Goal: Feedback & Contribution: Leave review/rating

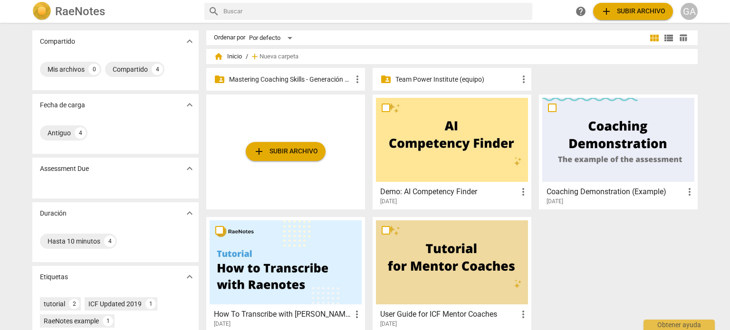
click at [279, 81] on p "Mastering Coaching Skills - Generación 31" at bounding box center [290, 80] width 123 height 10
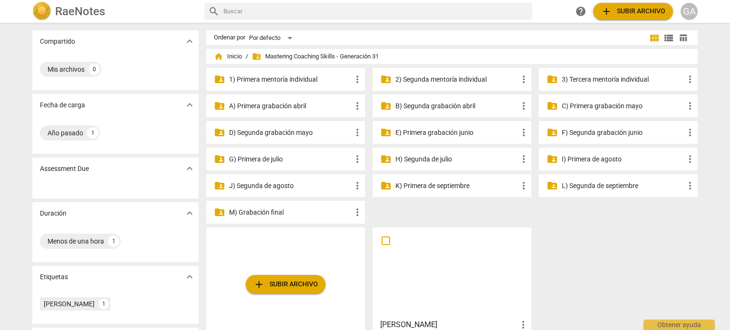
click at [585, 81] on p "3) Tercera mentoría individual" at bounding box center [623, 80] width 123 height 10
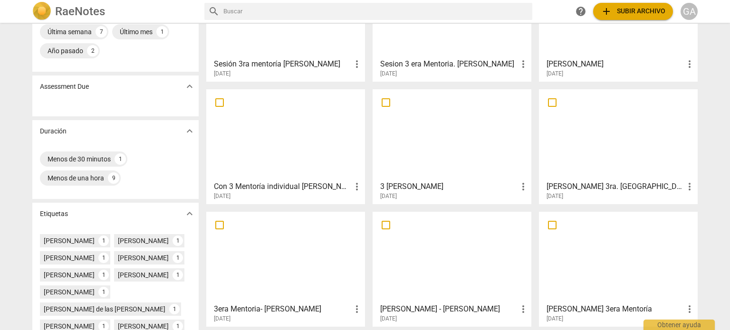
scroll to position [103, 0]
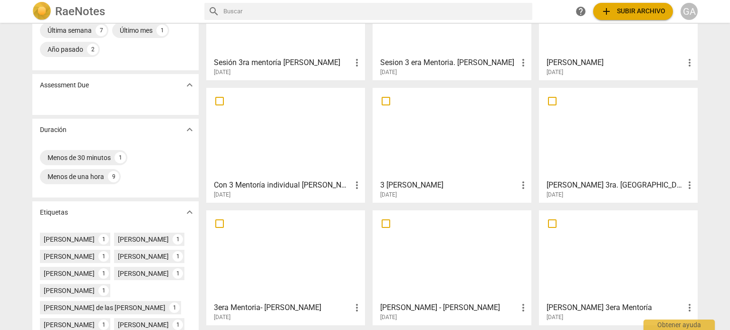
click at [601, 142] on div at bounding box center [618, 133] width 152 height 84
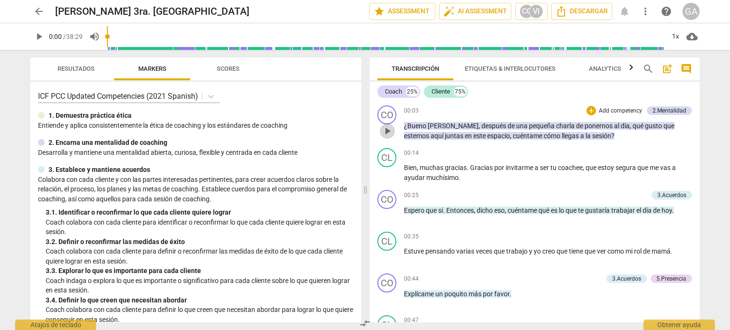
click at [387, 133] on span "play_arrow" at bounding box center [386, 130] width 11 height 11
click at [387, 133] on span "pause" at bounding box center [386, 130] width 11 height 11
type input "11"
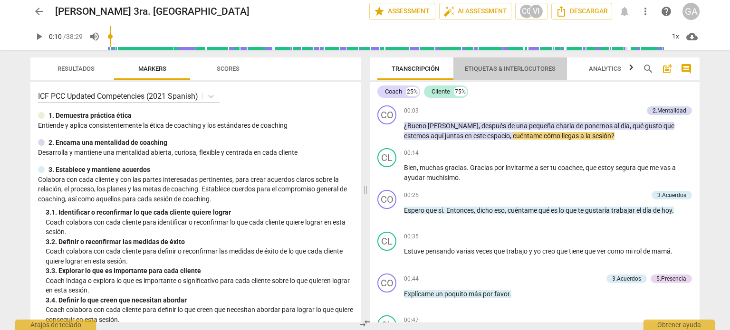
click at [523, 66] on span "Etiquetas & Interlocutores" at bounding box center [510, 68] width 91 height 7
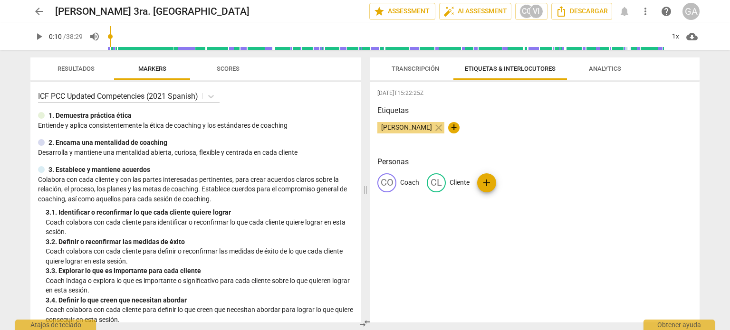
click at [459, 125] on span "+" at bounding box center [453, 127] width 11 height 11
type input "Mentor [PERSON_NAME]"
click at [416, 69] on span "Transcripción" at bounding box center [415, 68] width 48 height 7
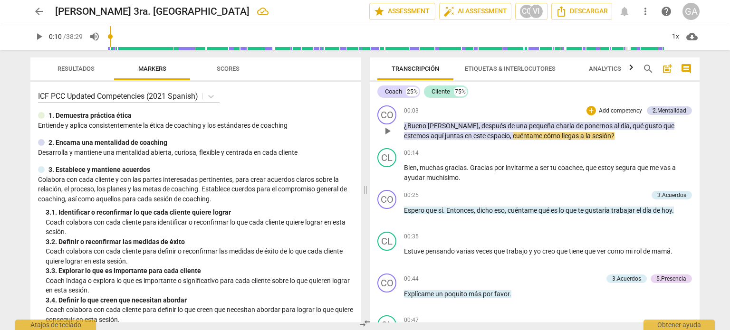
click at [603, 110] on p "Add competency" at bounding box center [620, 111] width 45 height 9
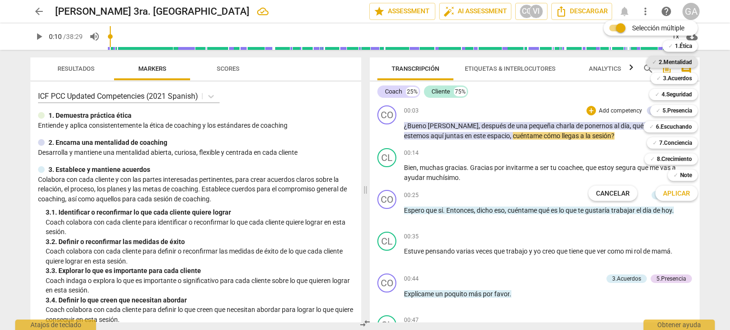
click at [683, 60] on b "2.Mentalidad" at bounding box center [674, 62] width 33 height 11
click at [676, 195] on span "Aplicar" at bounding box center [676, 194] width 27 height 10
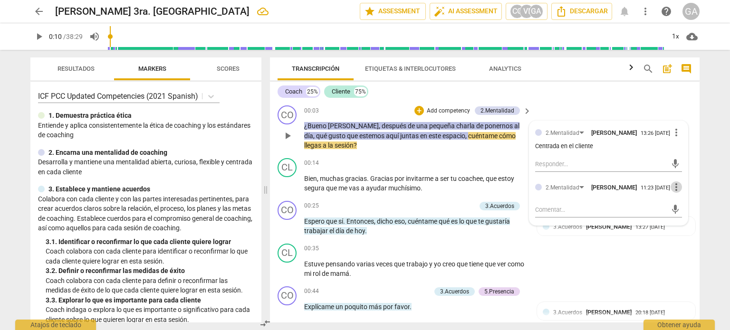
click at [673, 193] on span "more_vert" at bounding box center [675, 186] width 11 height 11
click at [686, 209] on li "Borrar" at bounding box center [683, 210] width 33 height 18
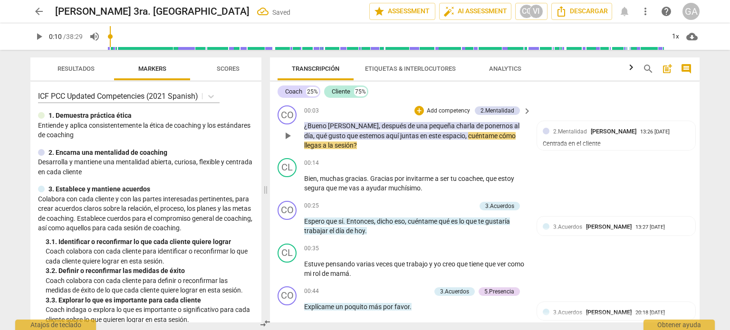
click at [454, 111] on p "Add competency" at bounding box center [448, 111] width 45 height 9
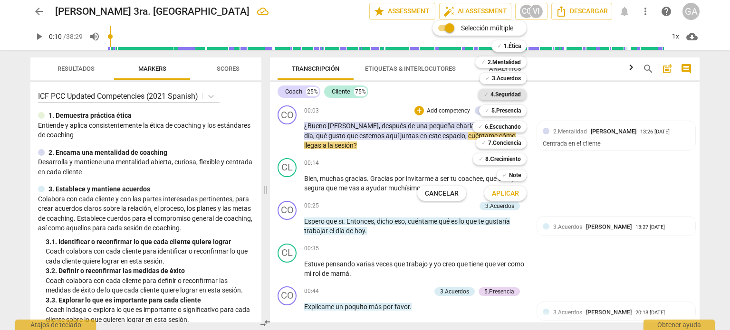
click at [510, 92] on b "4.Seguridad" at bounding box center [505, 94] width 30 height 11
click at [499, 190] on span "Aplicar" at bounding box center [505, 194] width 27 height 10
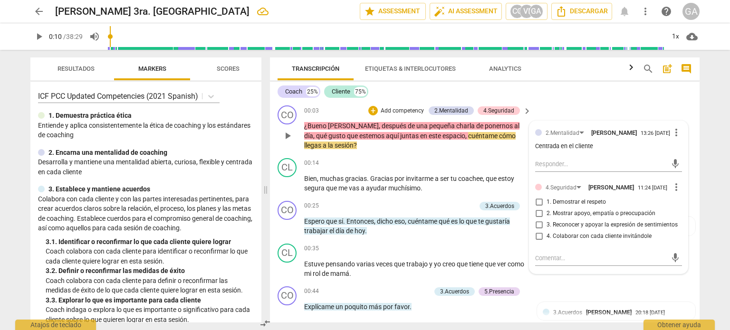
click at [538, 219] on input "2. Mostrar apoyo, empatía o preocupación" at bounding box center [538, 213] width 15 height 11
checkbox input "true"
click at [545, 263] on textarea at bounding box center [601, 258] width 132 height 9
type textarea "E"
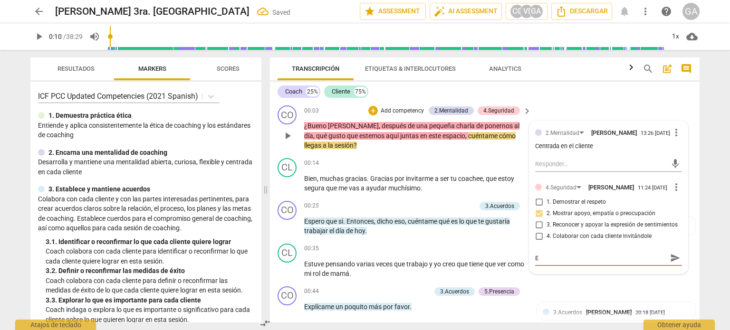
type textarea "Es"
type textarea "Est"
type textarea "Esta"
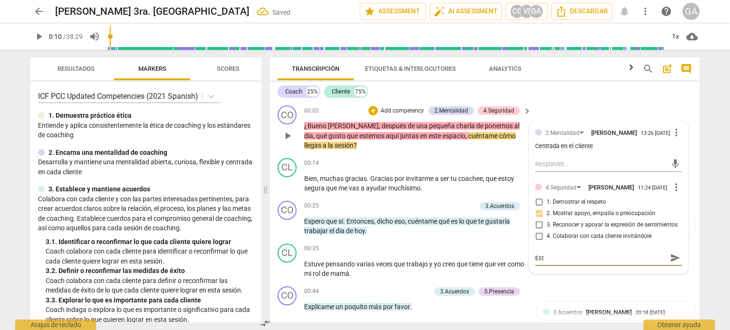
type textarea "Esta"
type textarea "Estab"
type textarea "Establ"
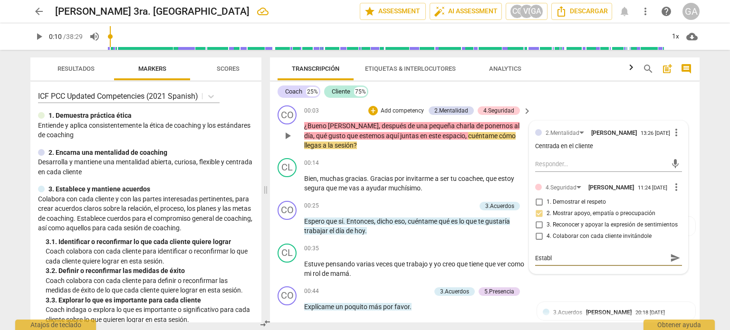
type textarea "Estable"
type textarea "Establec"
type textarea "Establece"
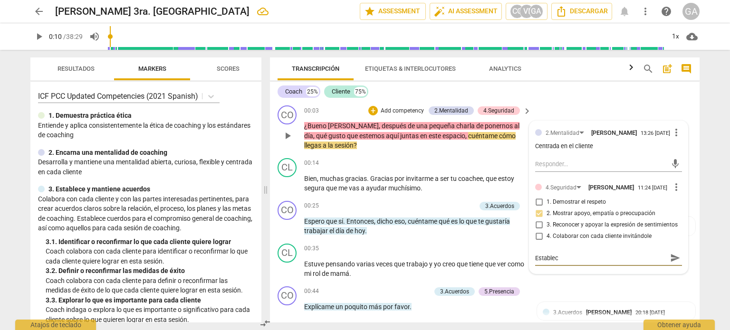
type textarea "Establece"
type textarea "Establece l"
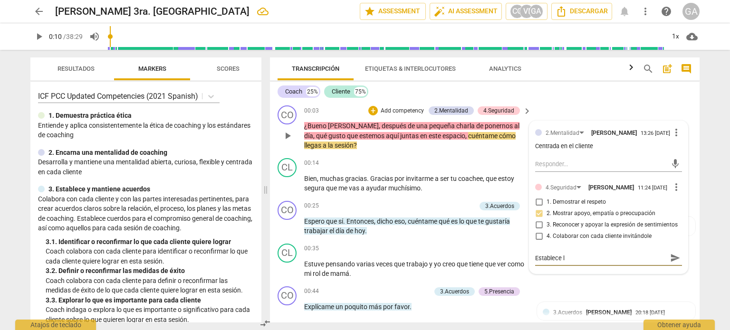
type textarea "Establece la"
type textarea "Establece la r"
type textarea "Establece la re"
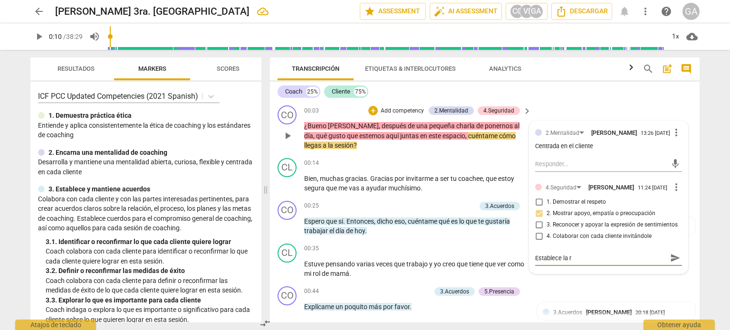
type textarea "Establece la re"
type textarea "Establece la rel"
type textarea "Establece la [MEDICAL_DATA]"
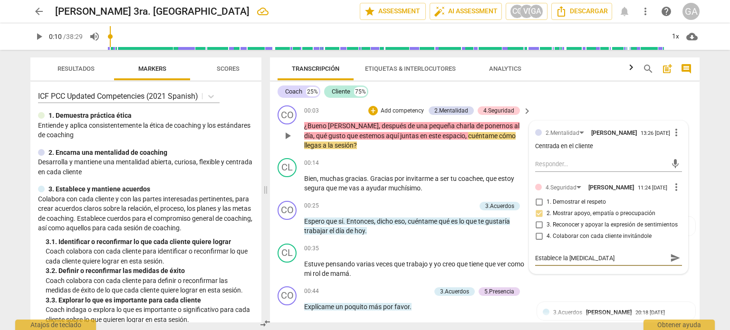
type textarea "Establece la relac"
type textarea "Establece la relaci"
type textarea "Establece la relació"
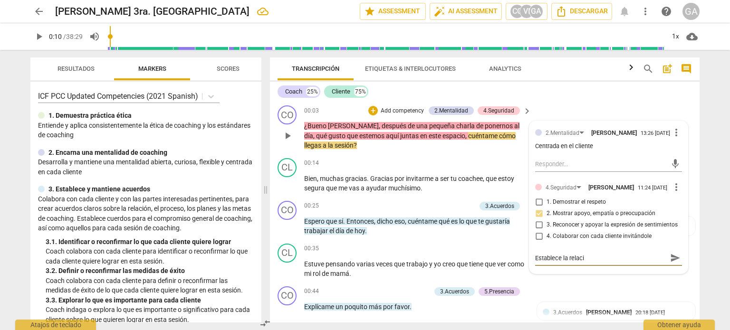
type textarea "Establece la relació"
type textarea "Establece la relación"
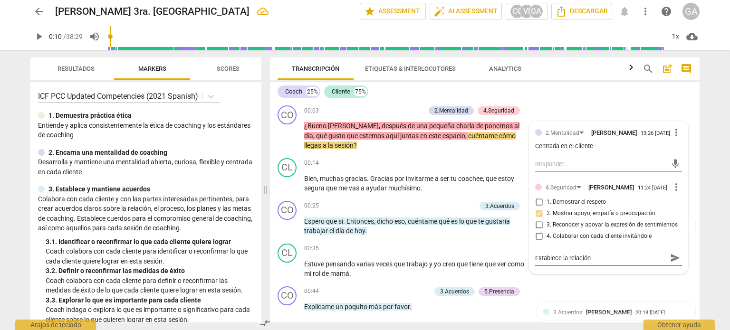
type textarea "Establece la relación"
type textarea "Establece la relació"
type textarea "Establece la relaci"
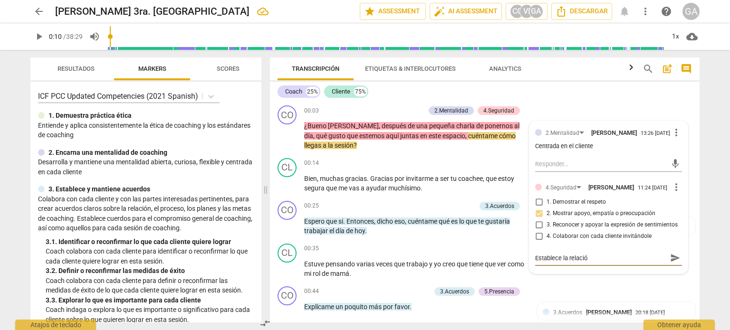
type textarea "Establece la relaci"
type textarea "Establece la relac"
type textarea "Establece la [MEDICAL_DATA]"
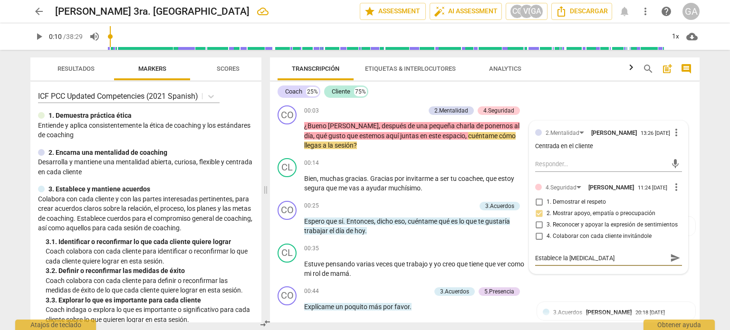
type textarea "Establece la rel"
type textarea "Establece la re"
type textarea "Establece la r"
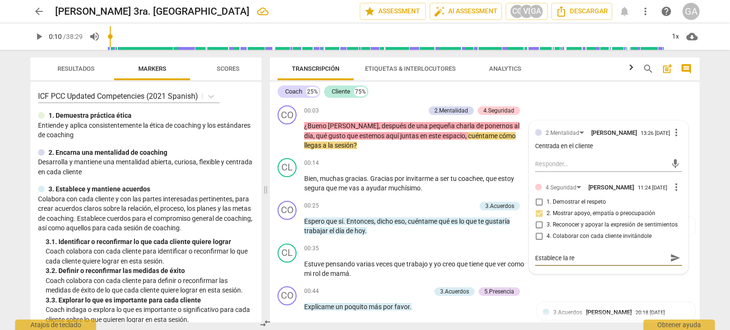
type textarea "Establece la r"
type textarea "Establece la"
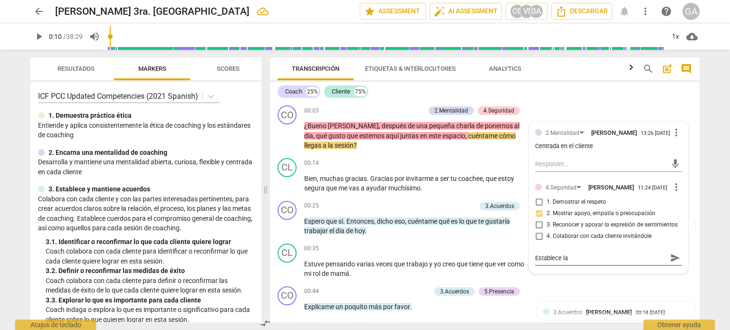
type textarea "Establece l"
type textarea "Establece"
type textarea "Establec"
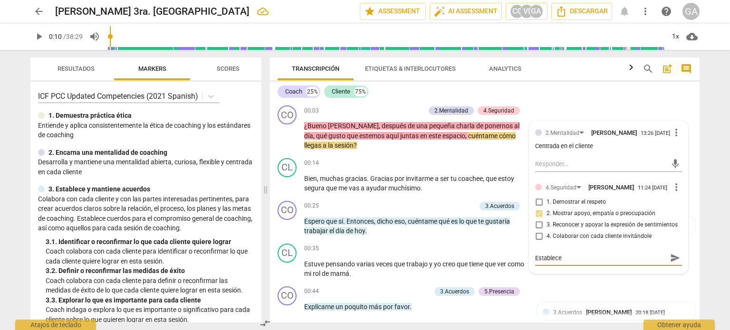
type textarea "Establec"
type textarea "Estable"
type textarea "Establ"
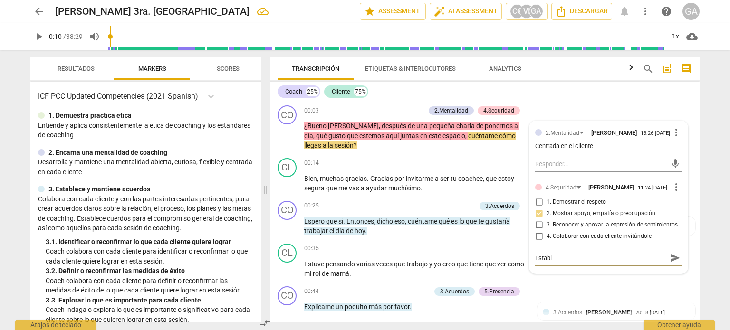
type textarea "Estab"
type textarea "Esta"
type textarea "Est"
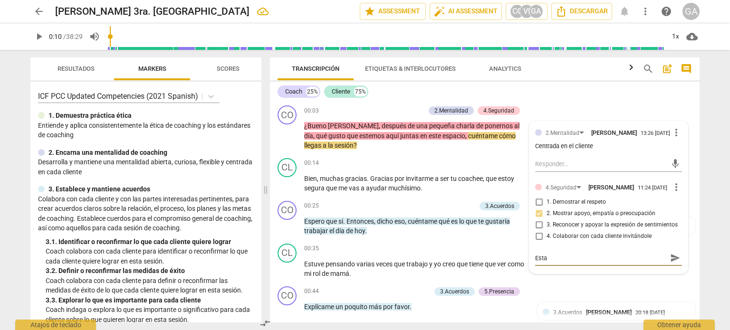
type textarea "Est"
type textarea "Es"
type textarea "E"
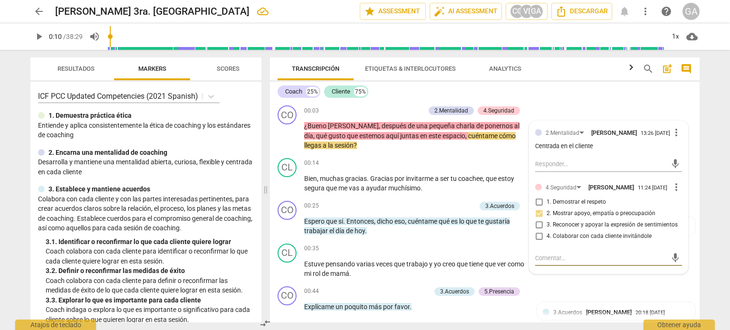
type textarea "E"
type textarea "EL"
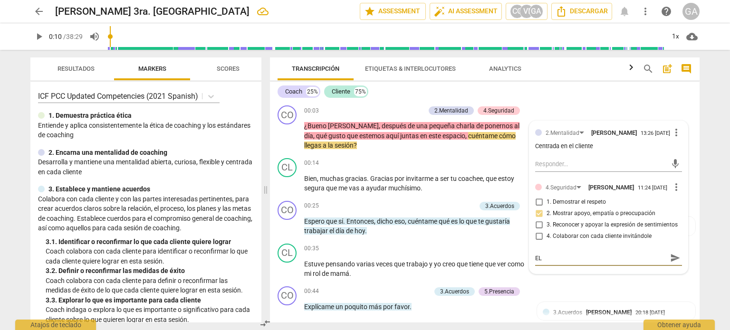
type textarea "EL"
type textarea "EL C"
type textarea "EL CO"
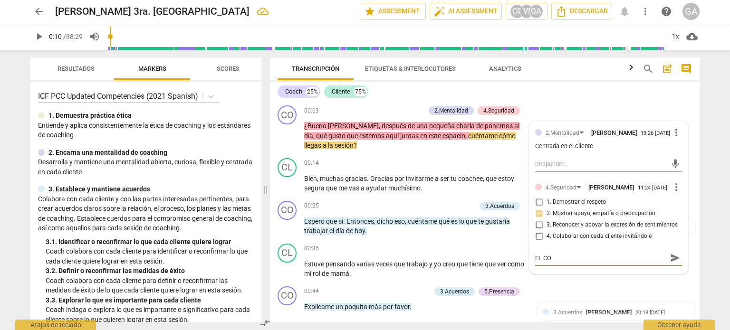
type textarea "EL COA"
type textarea "EL COAC"
type textarea "EL COA"
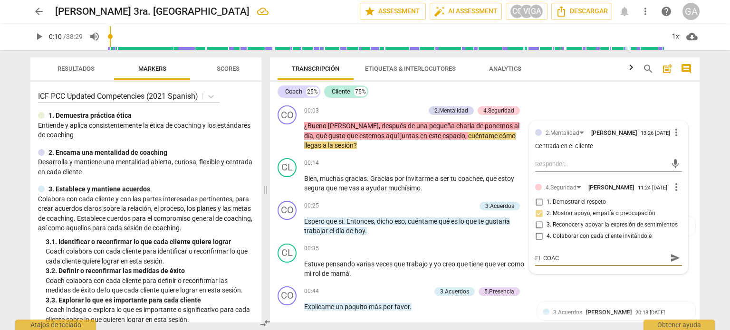
type textarea "EL COA"
type textarea "EL CO"
type textarea "EL C"
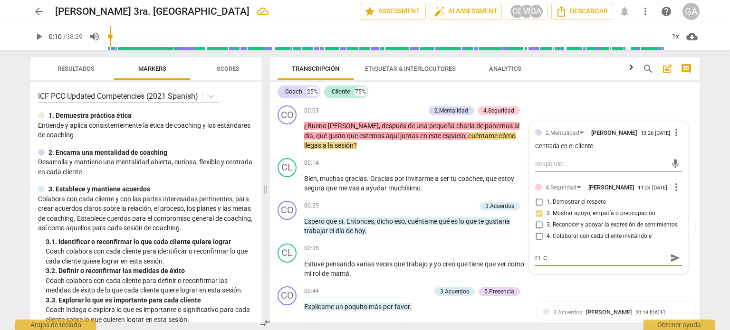
type textarea "EL"
type textarea "E"
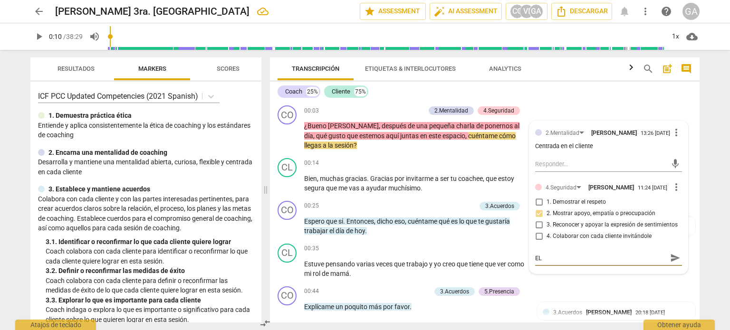
type textarea "E"
type textarea "El"
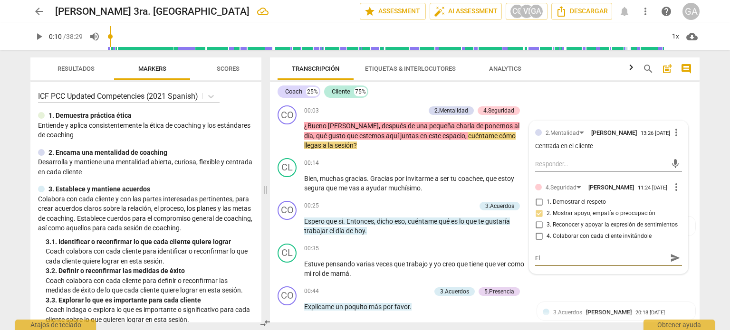
type textarea "El c"
type textarea "El co"
type textarea "El coa"
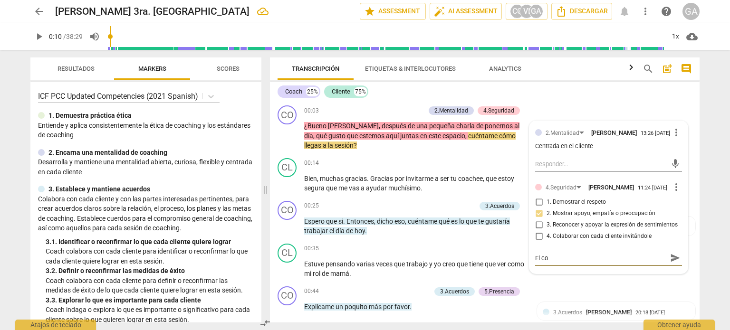
type textarea "El coa"
type textarea "El coac"
type textarea "El coach"
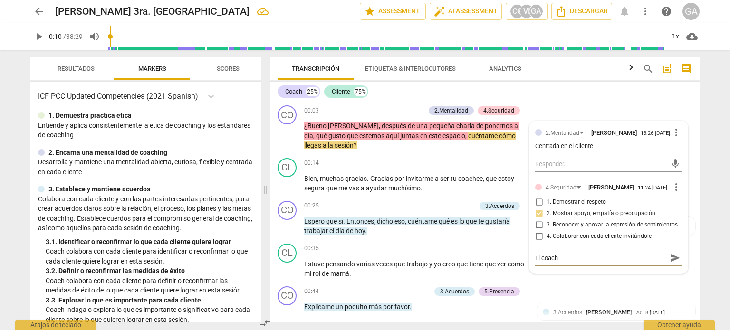
type textarea "El coach,"
type textarea "El coach, e"
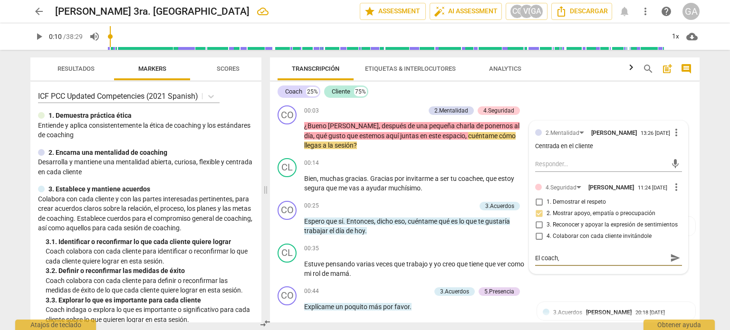
type textarea "El coach, e"
type textarea "El coach,"
type textarea "El coach, m"
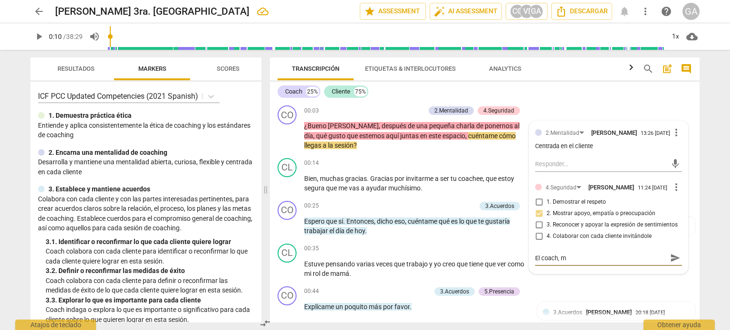
type textarea "El coach, mu"
type textarea "El coach, mue"
type textarea "El coach, [PERSON_NAME]"
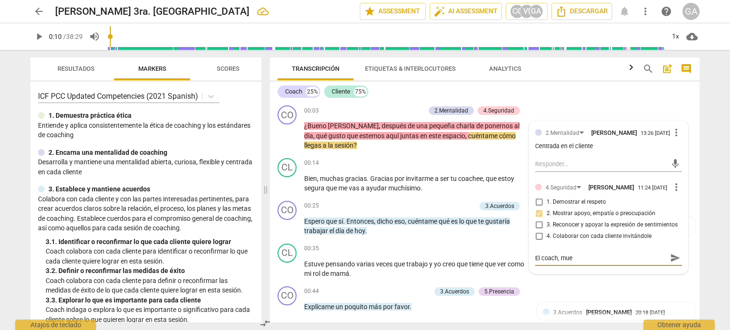
type textarea "El coach, [PERSON_NAME]"
type textarea "El coach, muest"
type textarea "El coach, muestr"
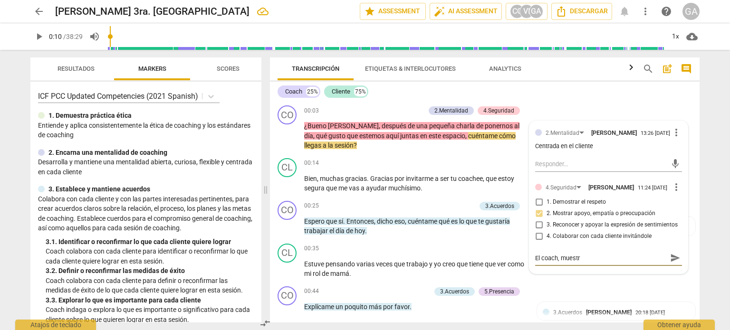
type textarea "El coach, muestra"
type textarea "El coach, muestra a"
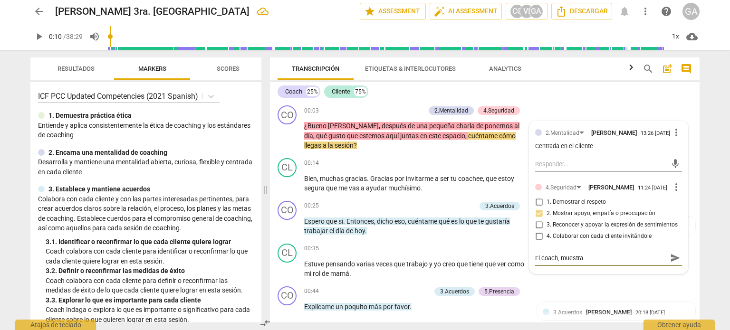
type textarea "El coach, muestra a"
type textarea "El coach, muestra af"
type textarea "El coach, muestra afc"
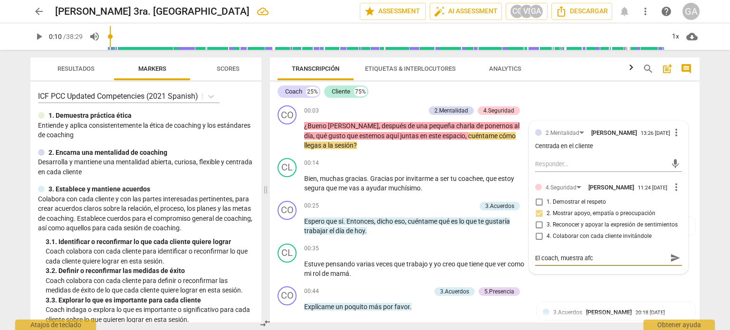
type textarea "El coach, muestra afct"
type textarea "El coach, muestra afcto"
type textarea "El coach, muestra afcto."
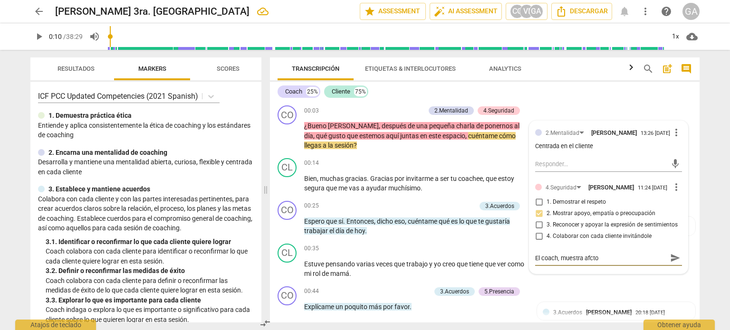
type textarea "El coach, muestra afcto."
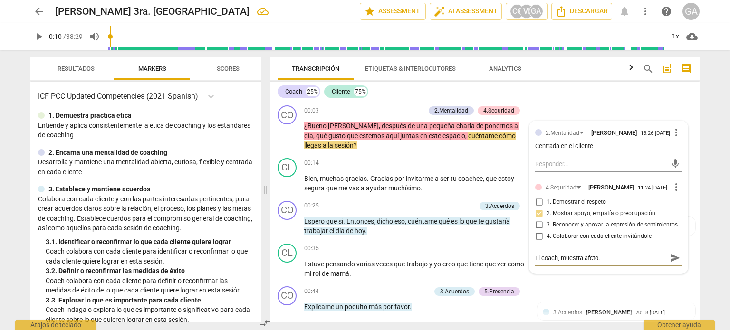
type textarea "El coach, muestra afcto"
type textarea "El coach, muestra afct"
type textarea "El coach, muestra afc"
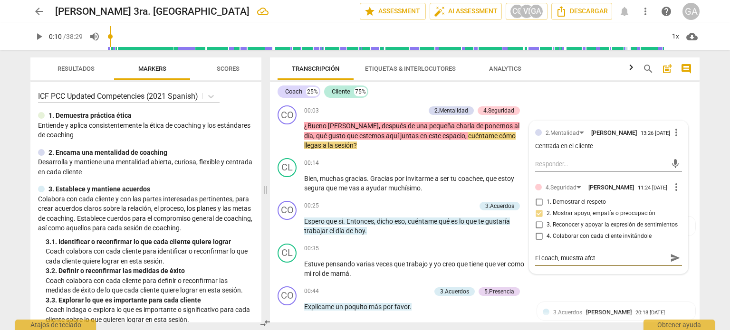
type textarea "El coach, muestra afc"
type textarea "El coach, muestra af"
type textarea "El coach, muestra a"
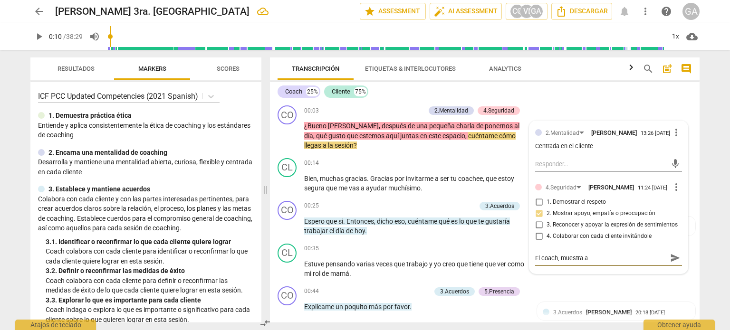
type textarea "El coach, muestra"
type textarea "El coach, muestr"
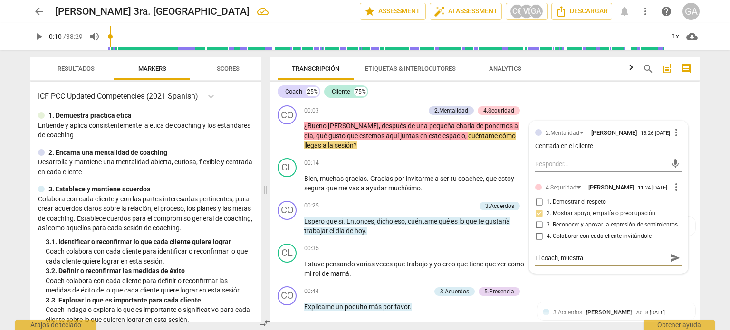
type textarea "El coach, muestr"
type textarea "El coach, muest"
type textarea "El coach, [PERSON_NAME]"
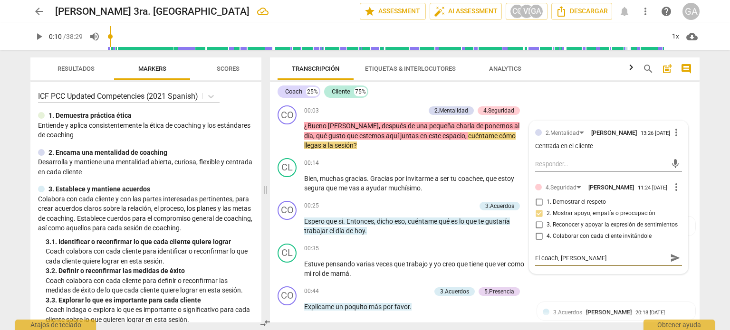
type textarea "El coach, mue"
type textarea "El coach, mu"
type textarea "El coach, m"
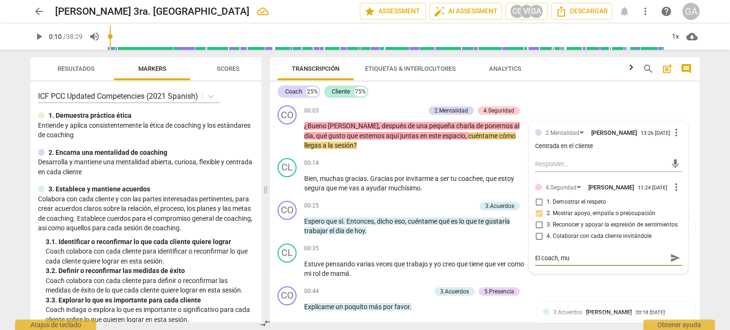
type textarea "El coach, m"
type textarea "El coach,"
type textarea "El coach, s"
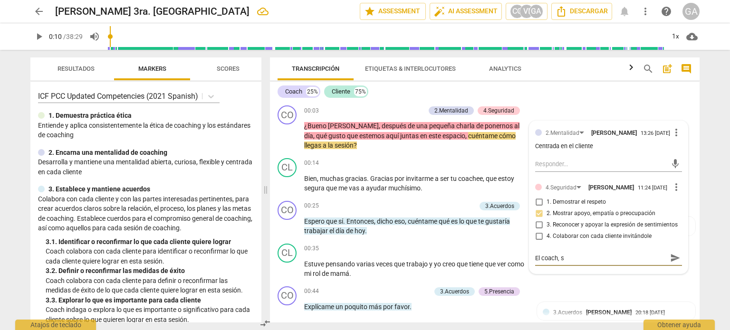
type textarea "El coach, se"
click at [670, 263] on span "send" at bounding box center [675, 258] width 10 height 10
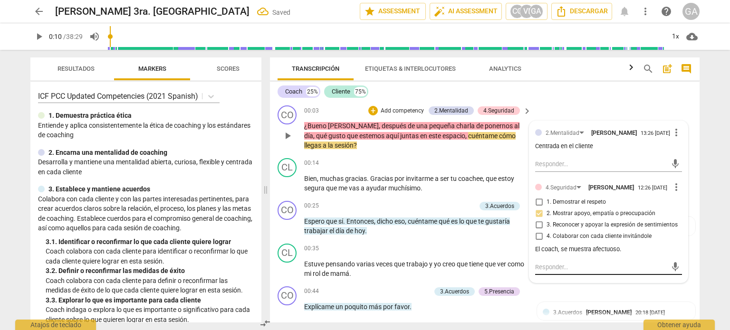
click at [549, 272] on textarea at bounding box center [601, 267] width 132 height 9
click at [287, 226] on span "play_arrow" at bounding box center [287, 226] width 11 height 11
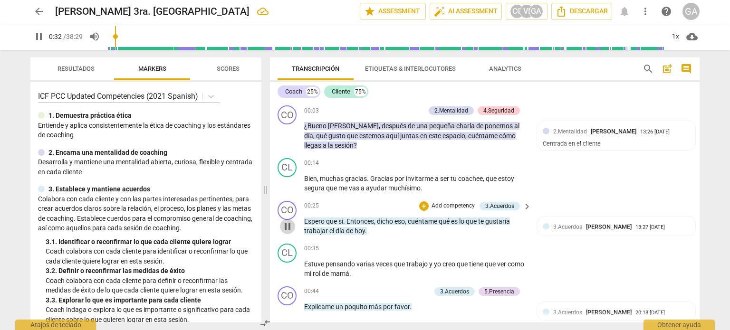
click at [288, 226] on span "pause" at bounding box center [287, 226] width 11 height 11
click at [447, 203] on p "Add competency" at bounding box center [452, 206] width 45 height 9
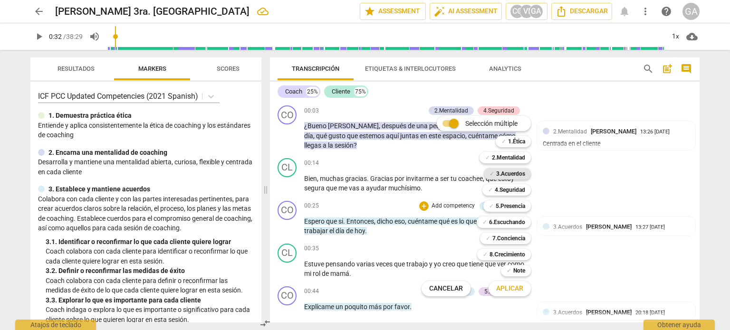
click at [511, 171] on b "3.Acuerdos" at bounding box center [510, 173] width 29 height 11
click at [510, 287] on span "Aplicar" at bounding box center [509, 289] width 27 height 10
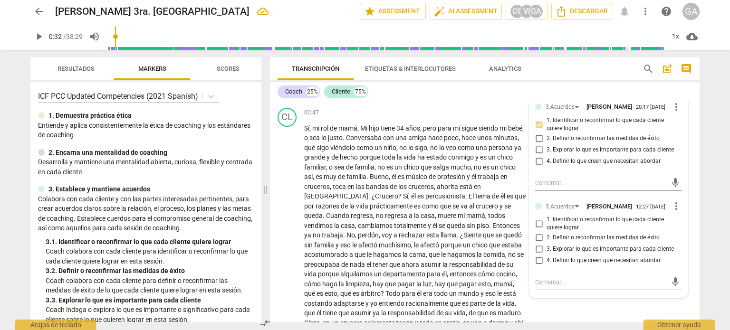
scroll to position [238, 0]
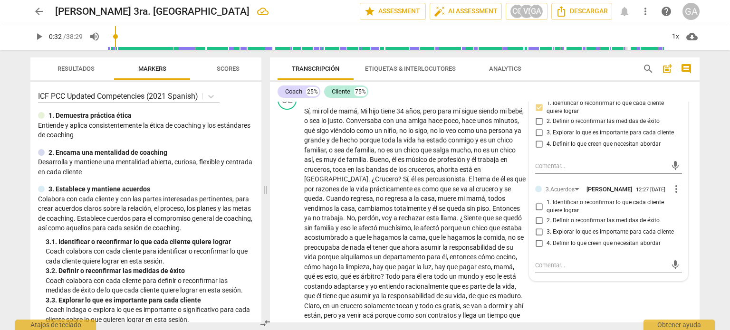
click at [538, 212] on input "1. Identificar o reconfirmar lo que cada cliente quiere lograr" at bounding box center [538, 206] width 15 height 11
click at [642, 193] on div "3.Acuerdos [PERSON_NAME] 12:27 [DATE]" at bounding box center [607, 189] width 125 height 9
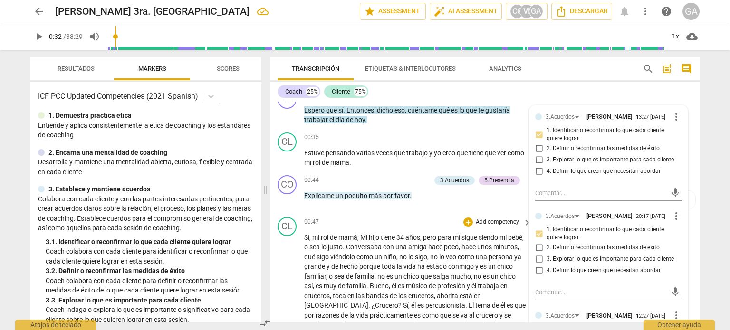
scroll to position [95, 0]
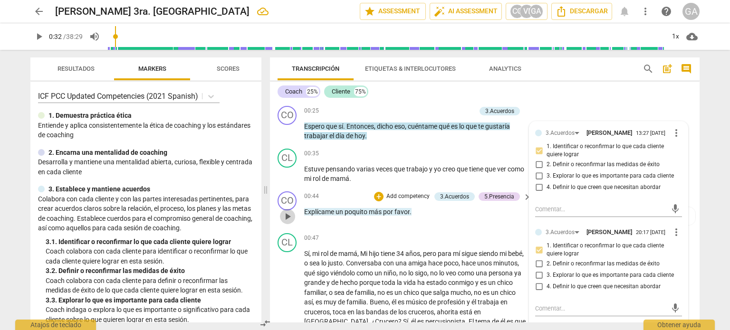
click at [287, 216] on span "play_arrow" at bounding box center [287, 216] width 11 height 11
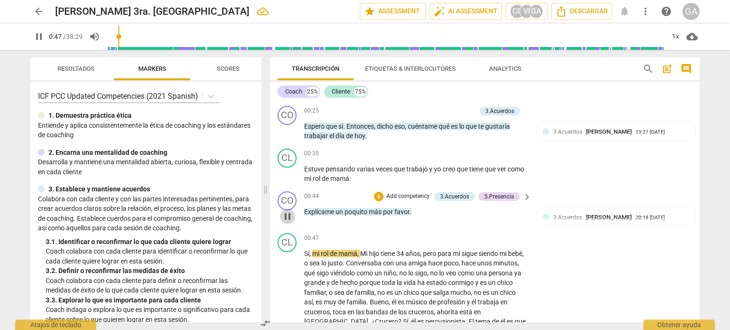
click at [287, 216] on span "pause" at bounding box center [287, 216] width 11 height 11
click at [401, 194] on p "Add competency" at bounding box center [407, 196] width 45 height 9
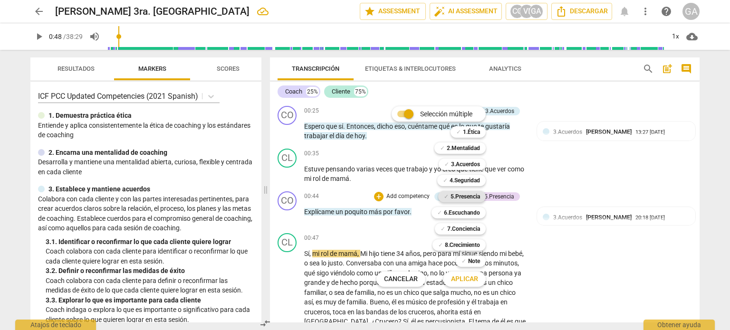
click at [462, 195] on b "5.Presencia" at bounding box center [464, 196] width 29 height 11
click at [463, 278] on span "Aplicar" at bounding box center [464, 280] width 27 height 10
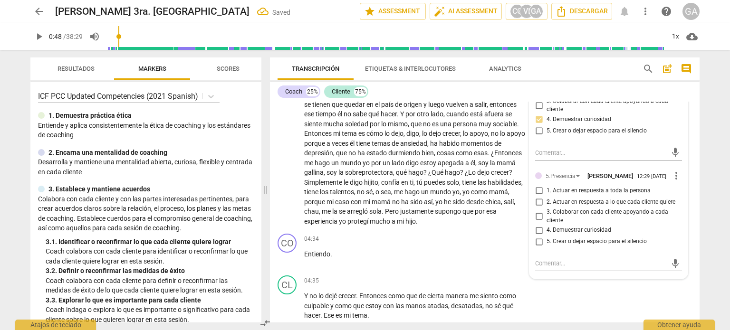
scroll to position [475, 0]
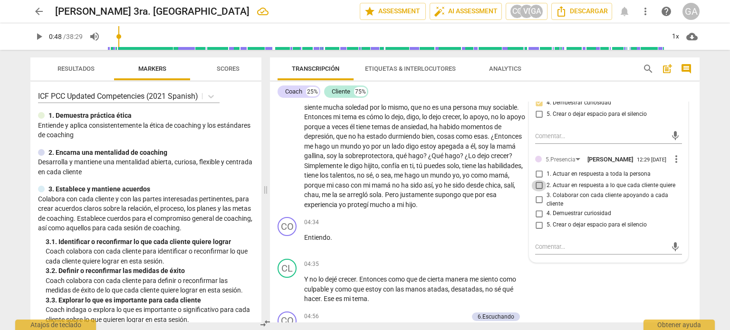
click at [536, 191] on input "2. Actuar en respuesta a lo que cada cliente quiere" at bounding box center [538, 185] width 15 height 11
click at [598, 236] on div "5.Presencia [PERSON_NAME] 12:29 [DATE] more_vert 1. Actuar en respuesta a toda …" at bounding box center [608, 194] width 147 height 82
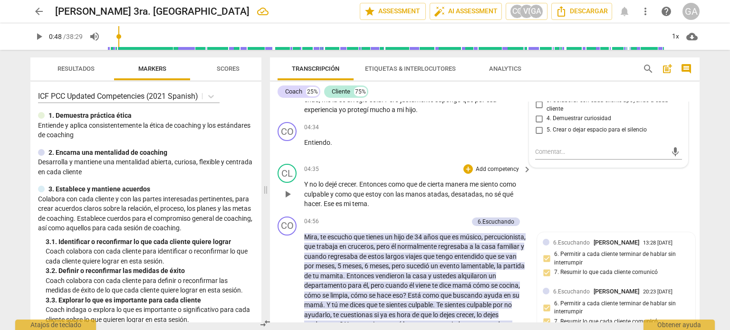
scroll to position [618, 0]
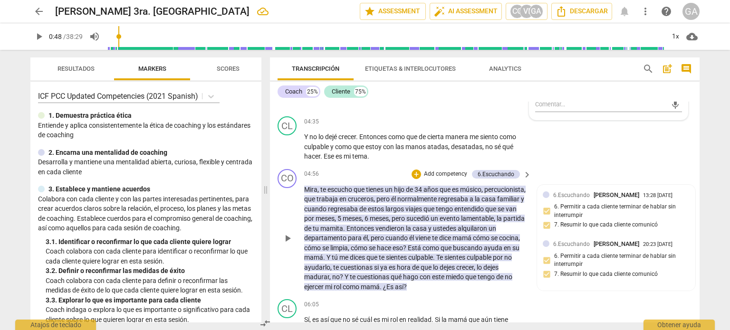
click at [432, 170] on p "Add competency" at bounding box center [445, 174] width 45 height 9
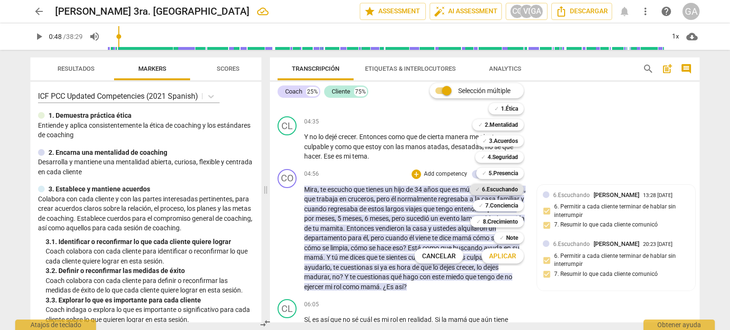
click at [501, 188] on b "6.Escuchando" at bounding box center [500, 189] width 36 height 11
click at [502, 257] on span "Aplicar" at bounding box center [502, 257] width 27 height 10
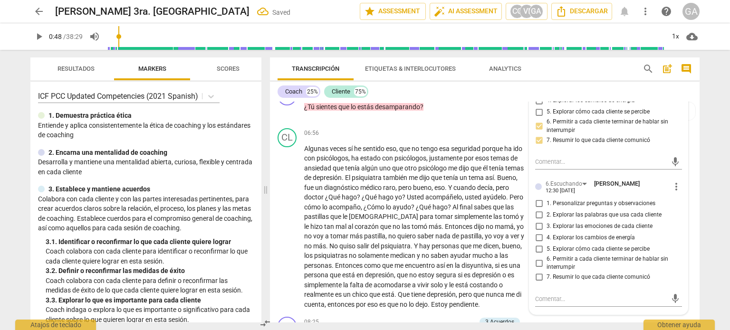
scroll to position [950, 0]
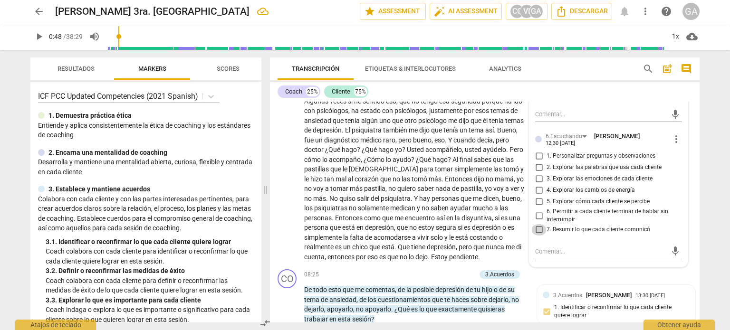
click at [540, 228] on input "7. Resumir lo que cada cliente comunicó" at bounding box center [538, 229] width 15 height 11
click at [542, 248] on textarea at bounding box center [601, 251] width 132 height 9
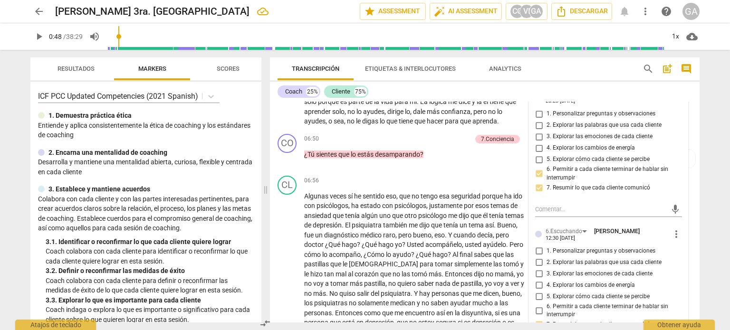
scroll to position [903, 0]
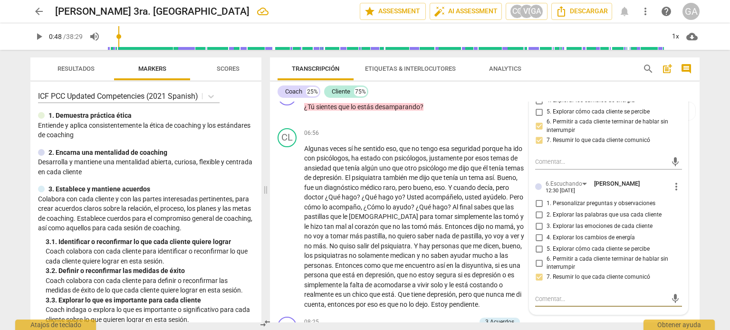
click at [539, 299] on textarea at bounding box center [601, 299] width 132 height 9
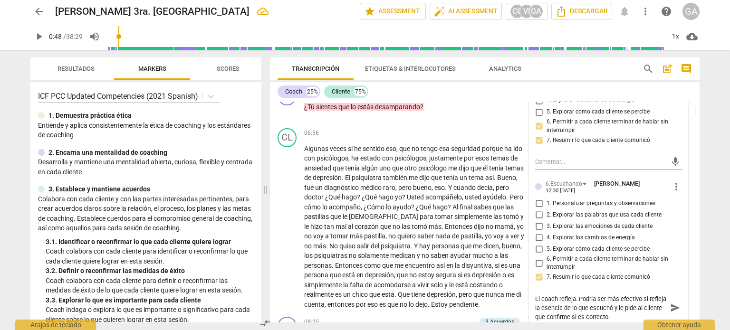
click at [551, 307] on textarea "El coach refleja. Podría ser más efectivo si refleja la esencia de lo que escuc…" at bounding box center [601, 308] width 132 height 27
